Goal: Task Accomplishment & Management: Use online tool/utility

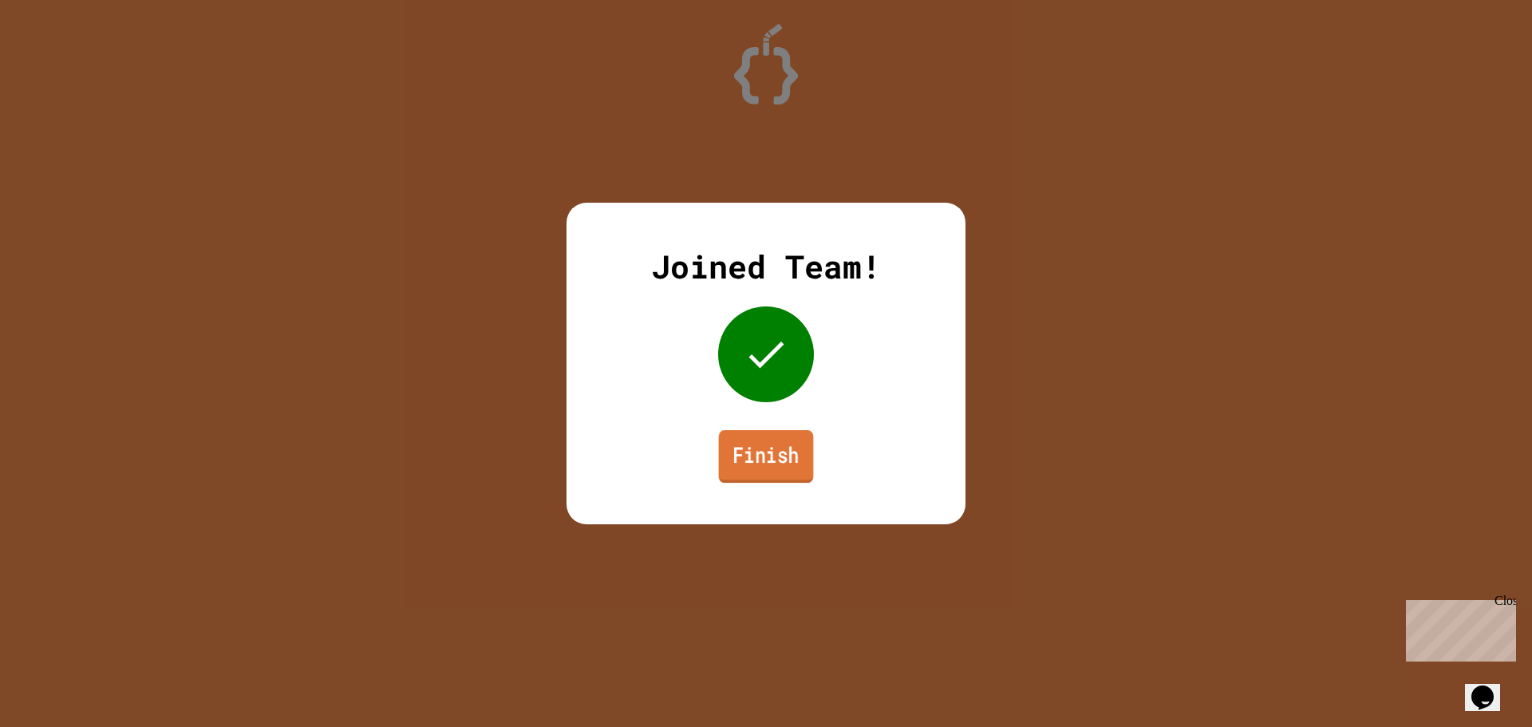
click at [746, 456] on link "Finish" at bounding box center [766, 456] width 95 height 53
